Goal: Task Accomplishment & Management: Manage account settings

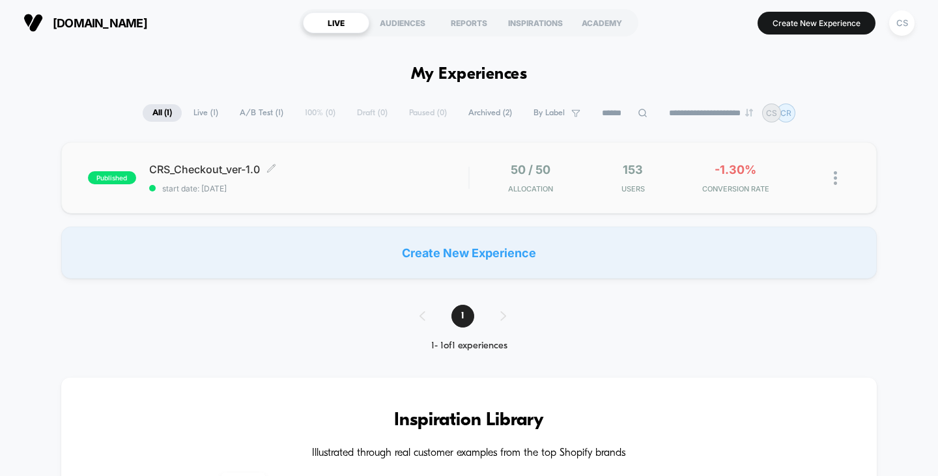
click at [248, 173] on span "CRS_Checkout_ver-1.0 Click to edit experience details" at bounding box center [309, 169] width 320 height 13
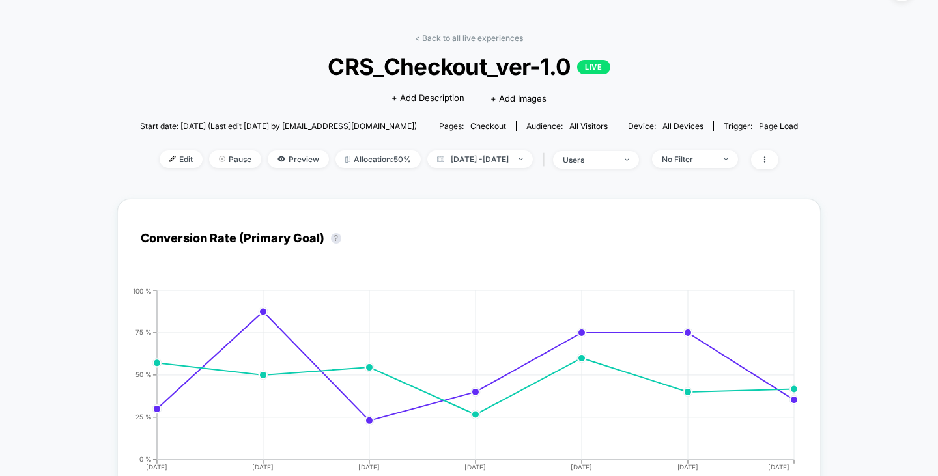
scroll to position [65, 0]
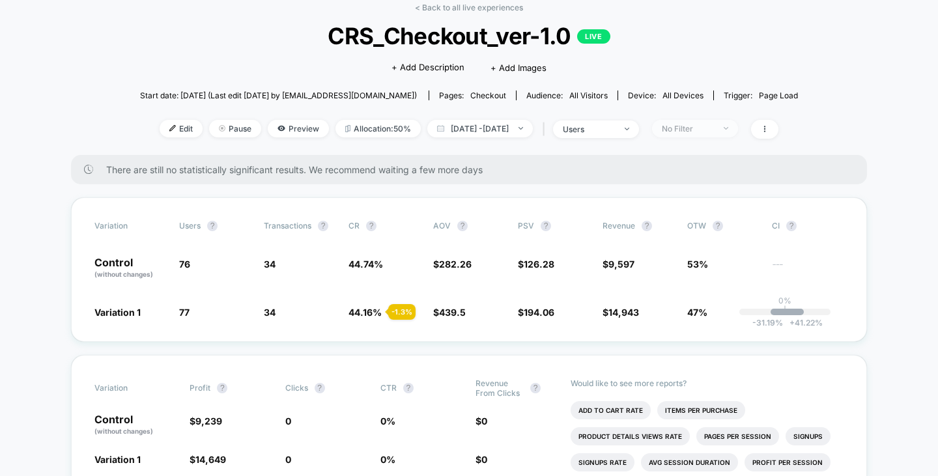
click at [714, 126] on div "No Filter" at bounding box center [688, 129] width 52 height 10
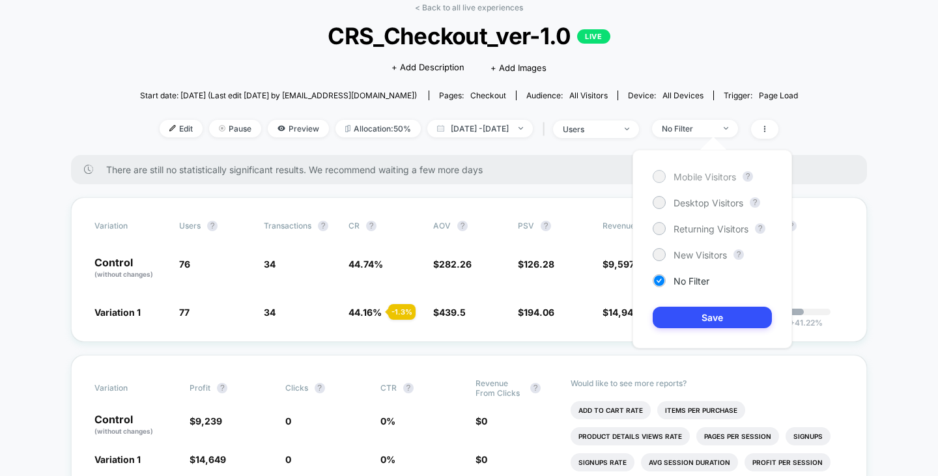
click at [698, 170] on div "Mobile Visitors" at bounding box center [694, 176] width 83 height 13
click at [700, 312] on button "Save" at bounding box center [712, 317] width 119 height 21
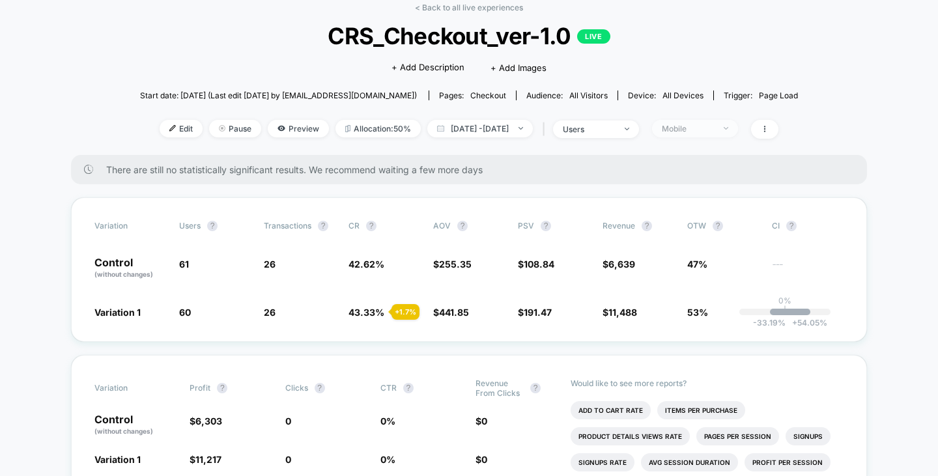
click at [716, 121] on span "Mobile" at bounding box center [695, 129] width 86 height 18
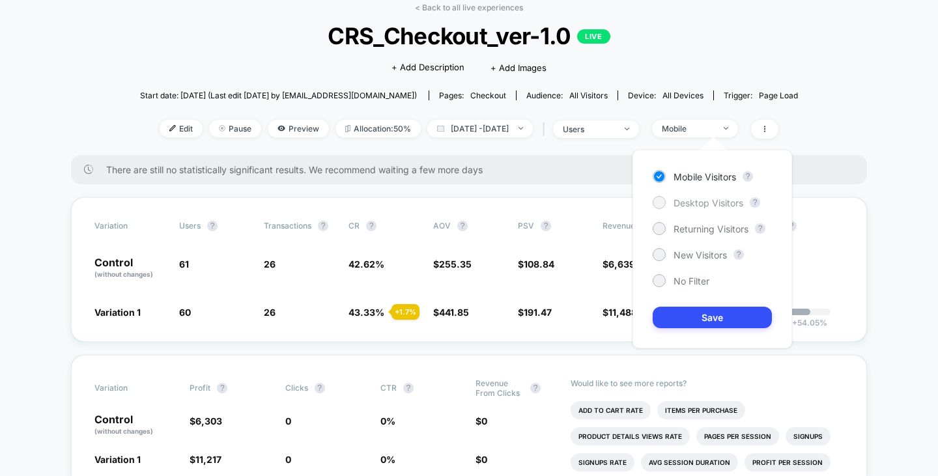
click at [692, 197] on span "Desktop Visitors" at bounding box center [709, 202] width 70 height 11
click at [694, 314] on button "Save" at bounding box center [712, 317] width 119 height 21
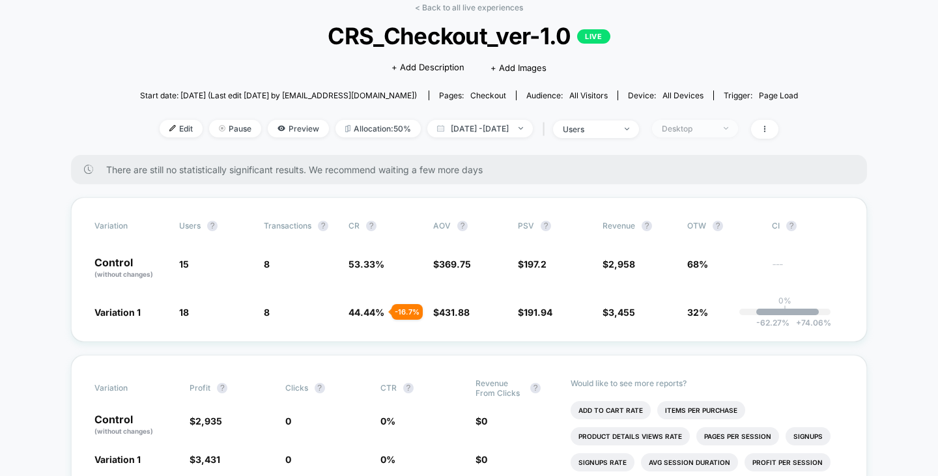
click at [711, 122] on span "Desktop" at bounding box center [695, 129] width 86 height 18
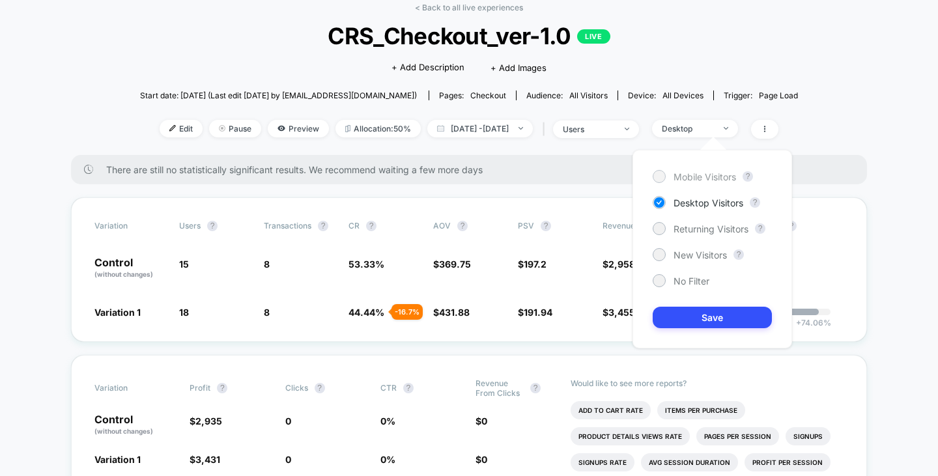
click at [702, 179] on span "Mobile Visitors" at bounding box center [705, 176] width 63 height 11
click at [700, 318] on button "Save" at bounding box center [712, 317] width 119 height 21
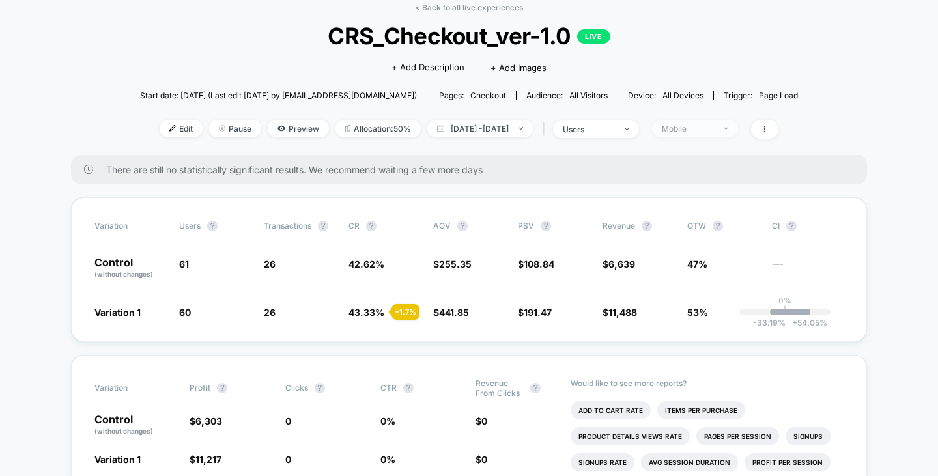
click at [719, 132] on span "Mobile" at bounding box center [695, 129] width 86 height 18
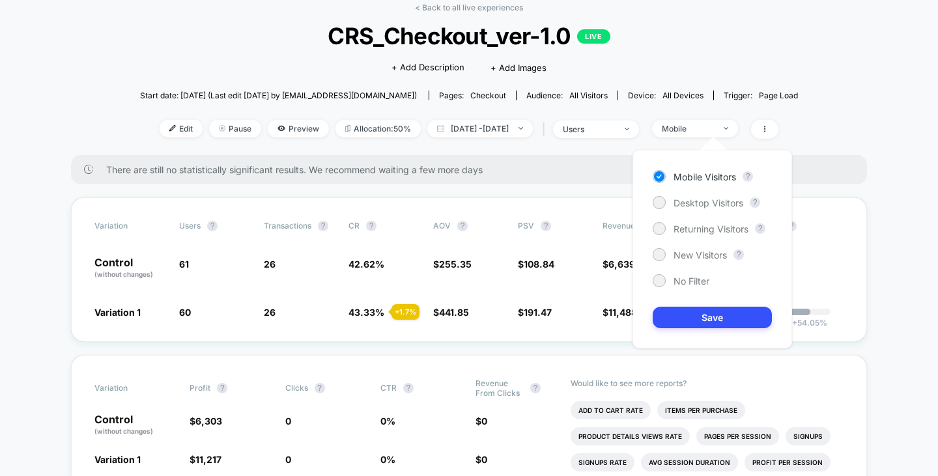
click at [703, 193] on div "Mobile Visitors ? Desktop Visitors ? Returning Visitors ? New Visitors ? No Fil…" at bounding box center [712, 249] width 160 height 199
click at [703, 199] on span "Desktop Visitors" at bounding box center [709, 202] width 70 height 11
click at [687, 317] on button "Save" at bounding box center [712, 317] width 119 height 21
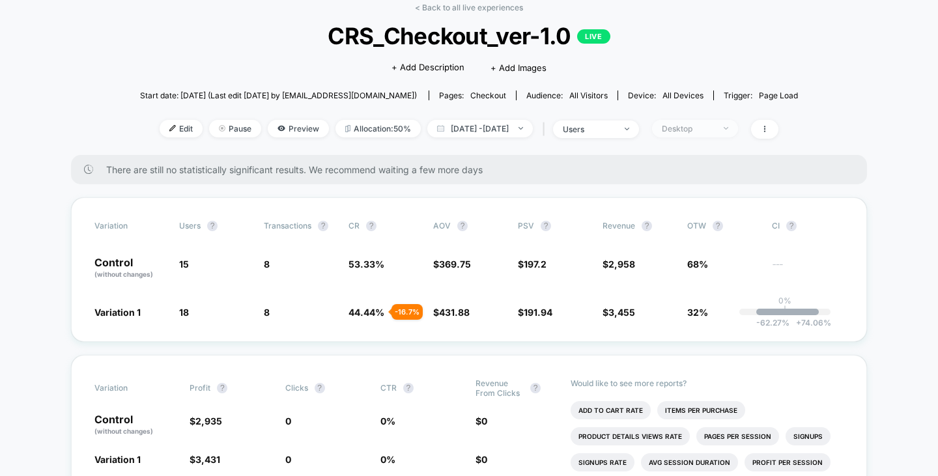
click at [738, 133] on span "Desktop" at bounding box center [695, 129] width 86 height 18
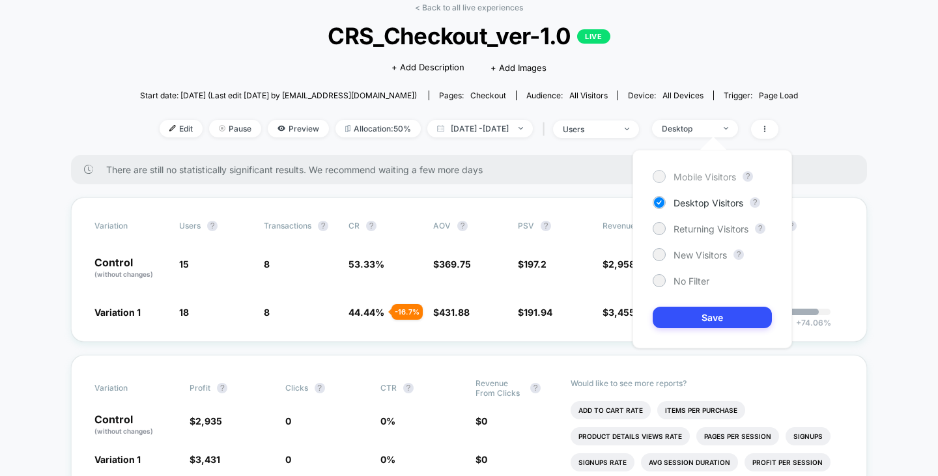
click at [727, 171] on div "Mobile Visitors" at bounding box center [694, 176] width 83 height 13
click at [575, 165] on span "There are still no statistically significant results. We recommend waiting a fe…" at bounding box center [473, 169] width 735 height 11
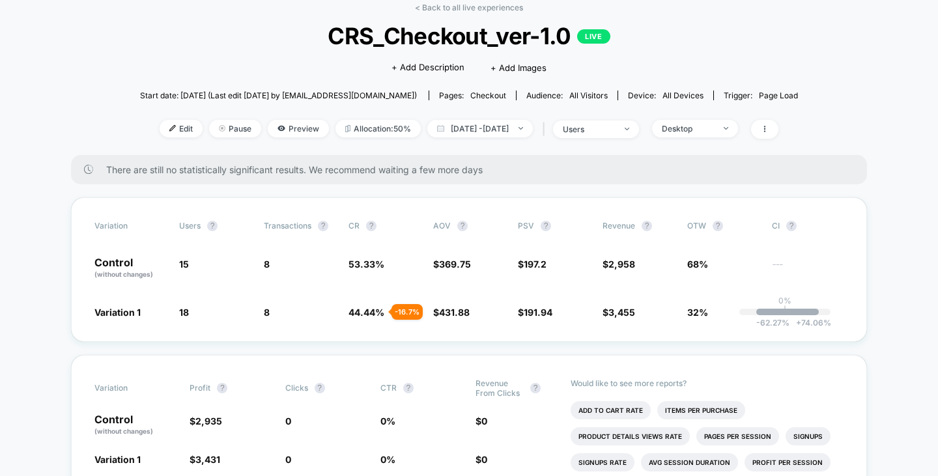
click at [675, 139] on div "< Back to all live experiences CRS_Checkout_ver-1.0 LIVE Click to edit experien…" at bounding box center [469, 79] width 658 height 152
click at [680, 130] on span "Desktop" at bounding box center [695, 129] width 86 height 18
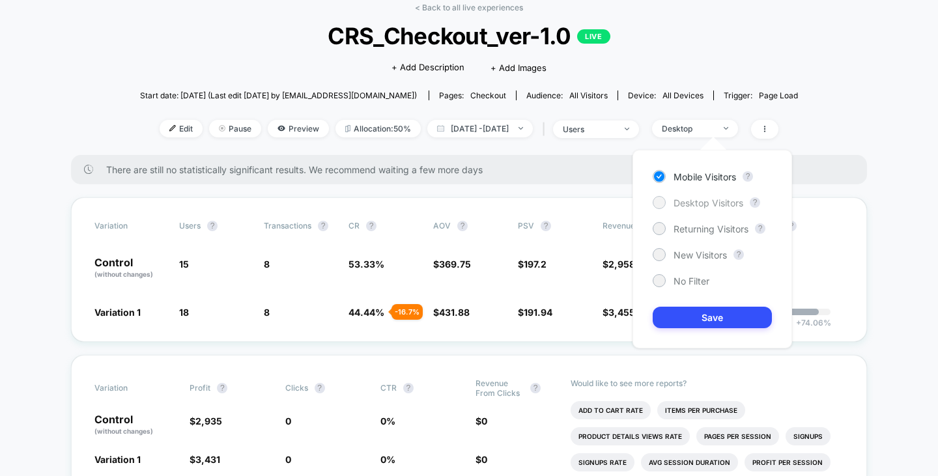
click at [674, 197] on span "Desktop Visitors" at bounding box center [709, 202] width 70 height 11
click at [692, 326] on button "Save" at bounding box center [712, 317] width 119 height 21
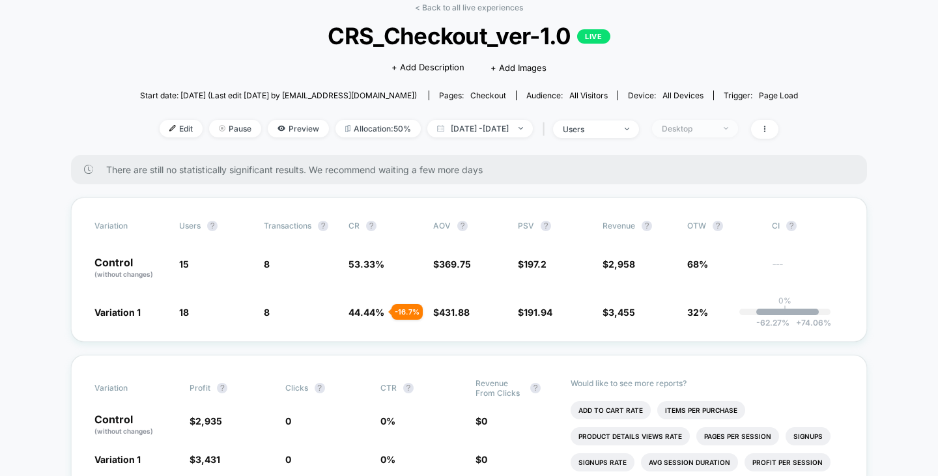
click at [728, 121] on span "Desktop" at bounding box center [695, 129] width 86 height 18
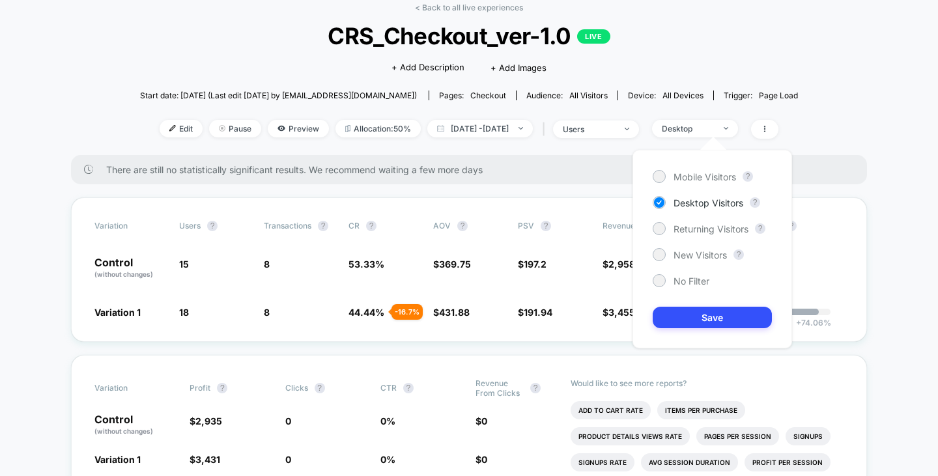
click at [707, 185] on div "Mobile Visitors ? Desktop Visitors ? Returning Visitors ? New Visitors ? No Fil…" at bounding box center [712, 249] width 160 height 199
click at [707, 179] on span "Mobile Visitors" at bounding box center [705, 176] width 63 height 11
click at [701, 313] on button "Save" at bounding box center [712, 317] width 119 height 21
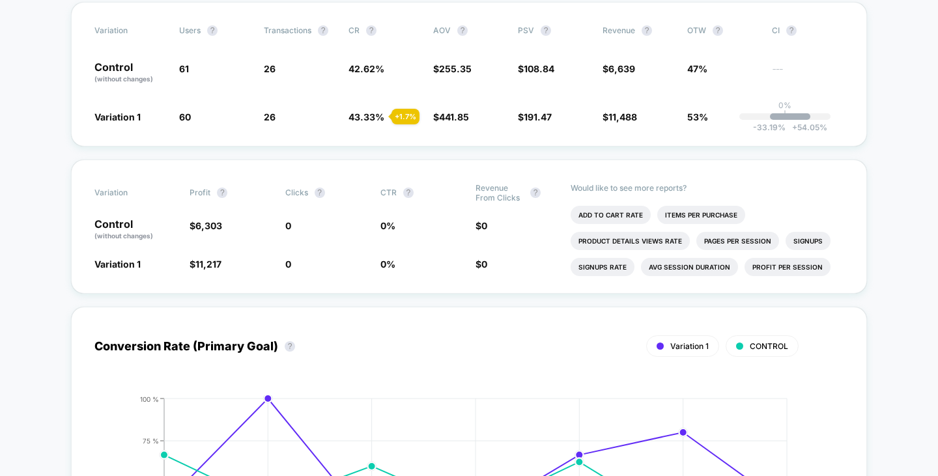
scroll to position [586, 0]
